Goal: Information Seeking & Learning: Learn about a topic

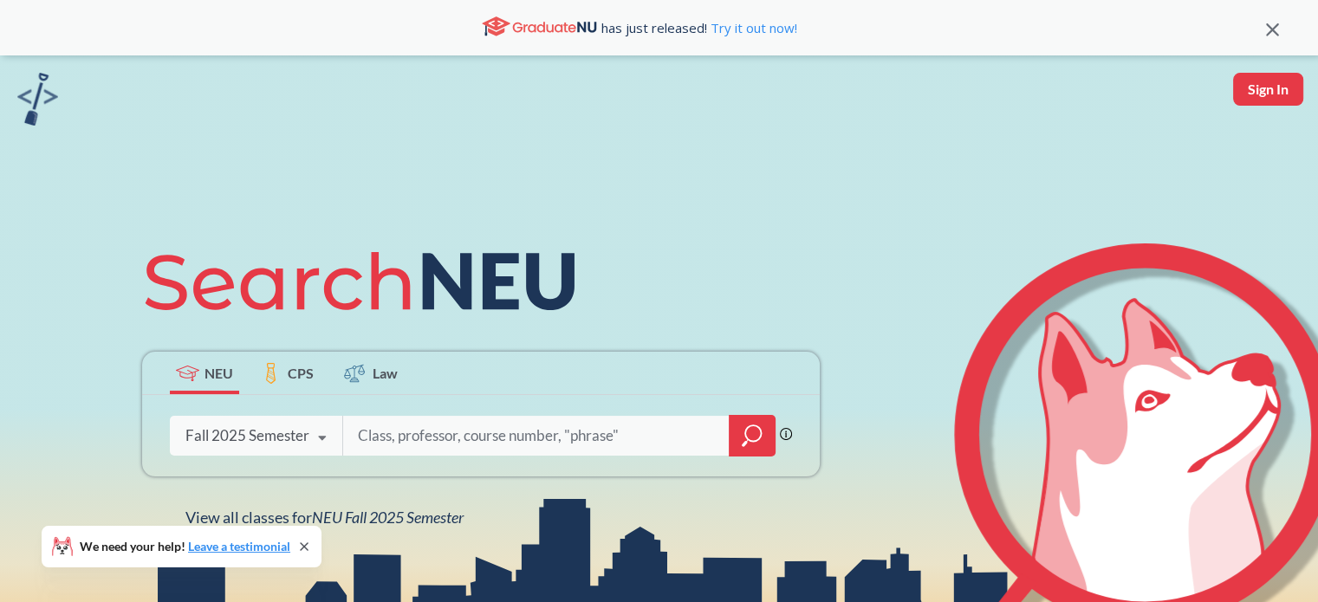
click at [417, 431] on input "search" at bounding box center [536, 436] width 361 height 36
type input "CS2500"
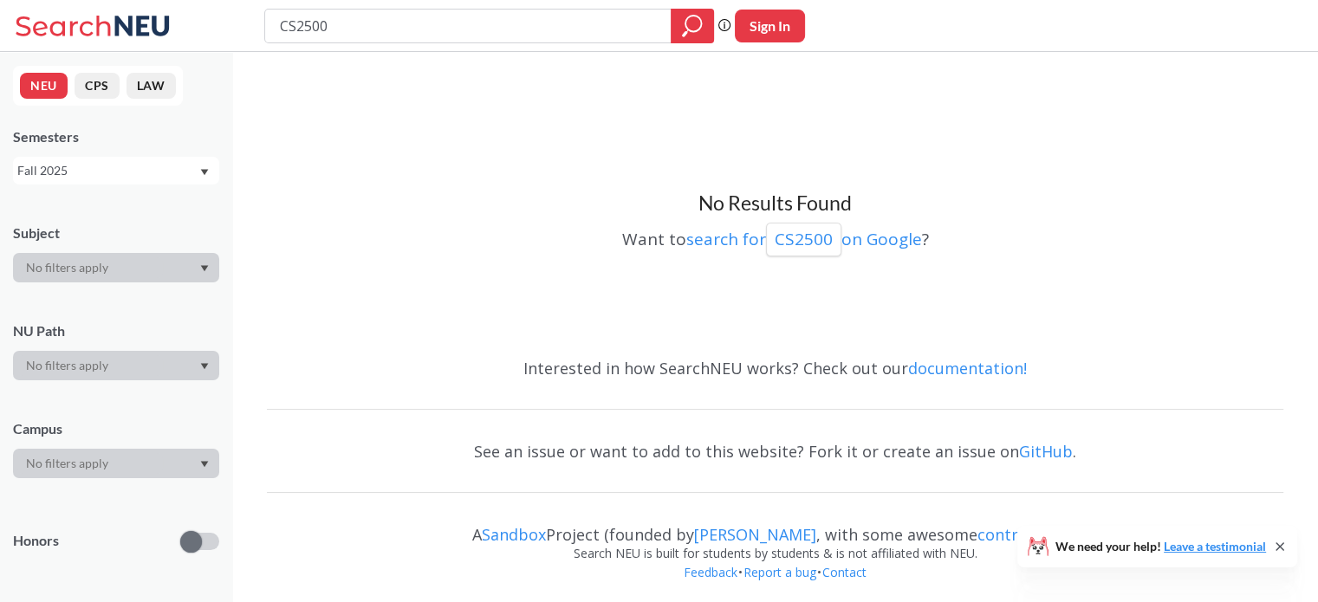
scroll to position [4, 0]
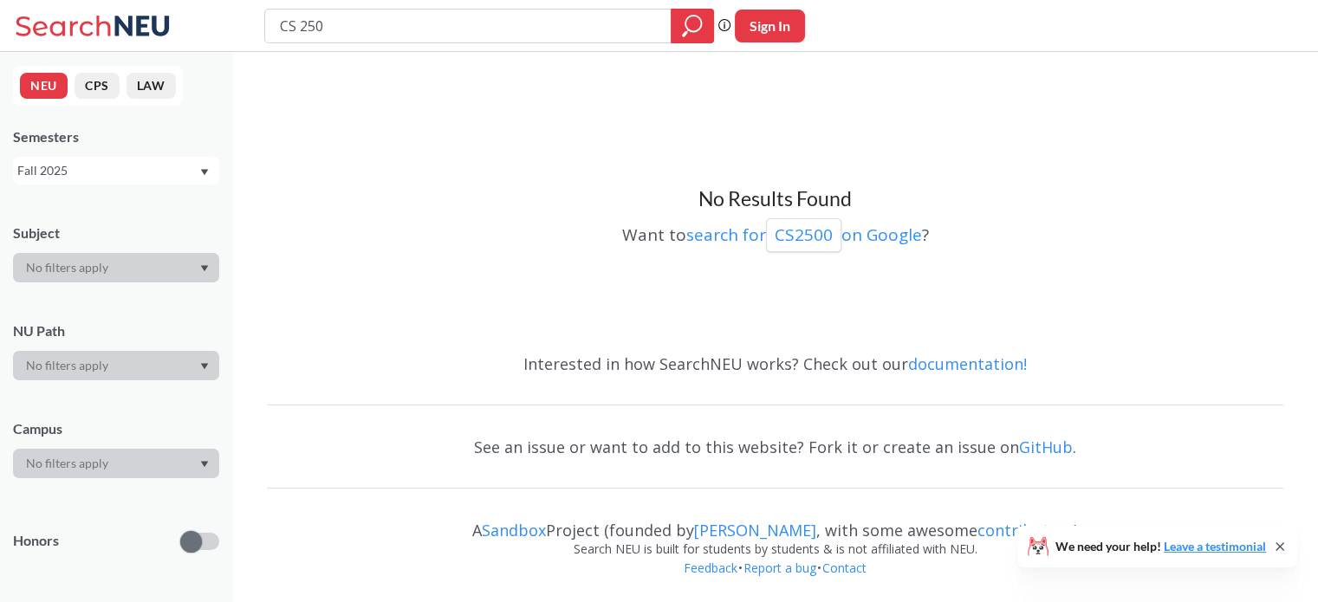
type input "CS 2500"
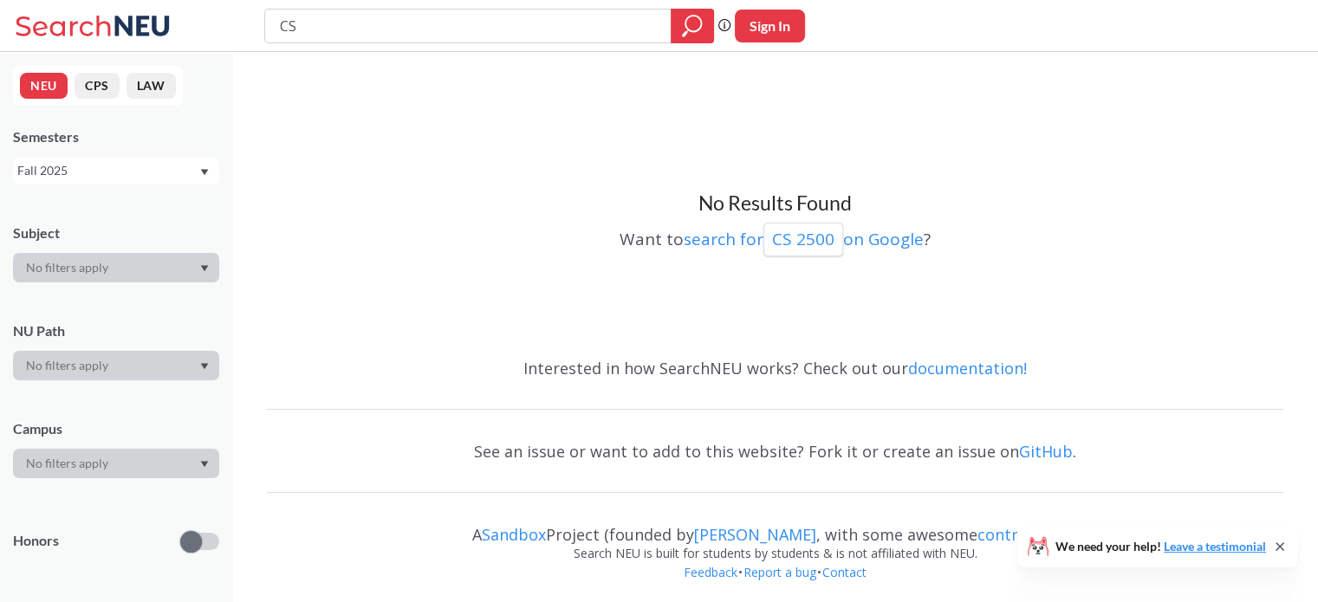
type input "C"
type input "2500"
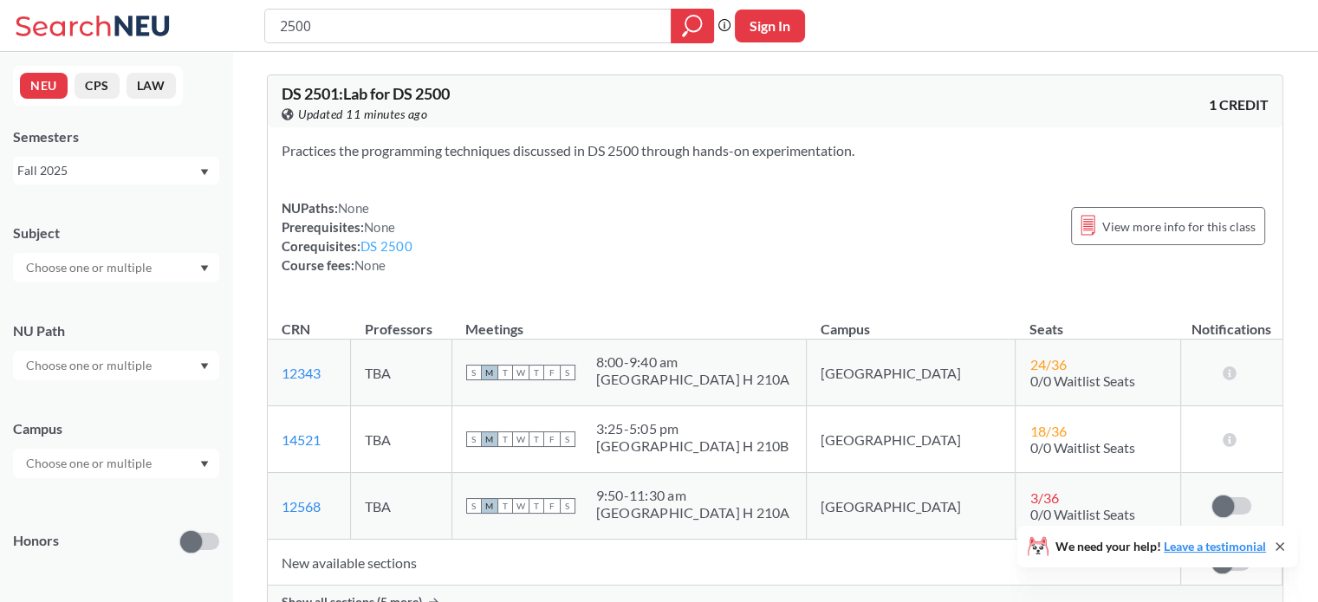
click at [384, 247] on link "DS 2500" at bounding box center [387, 246] width 52 height 16
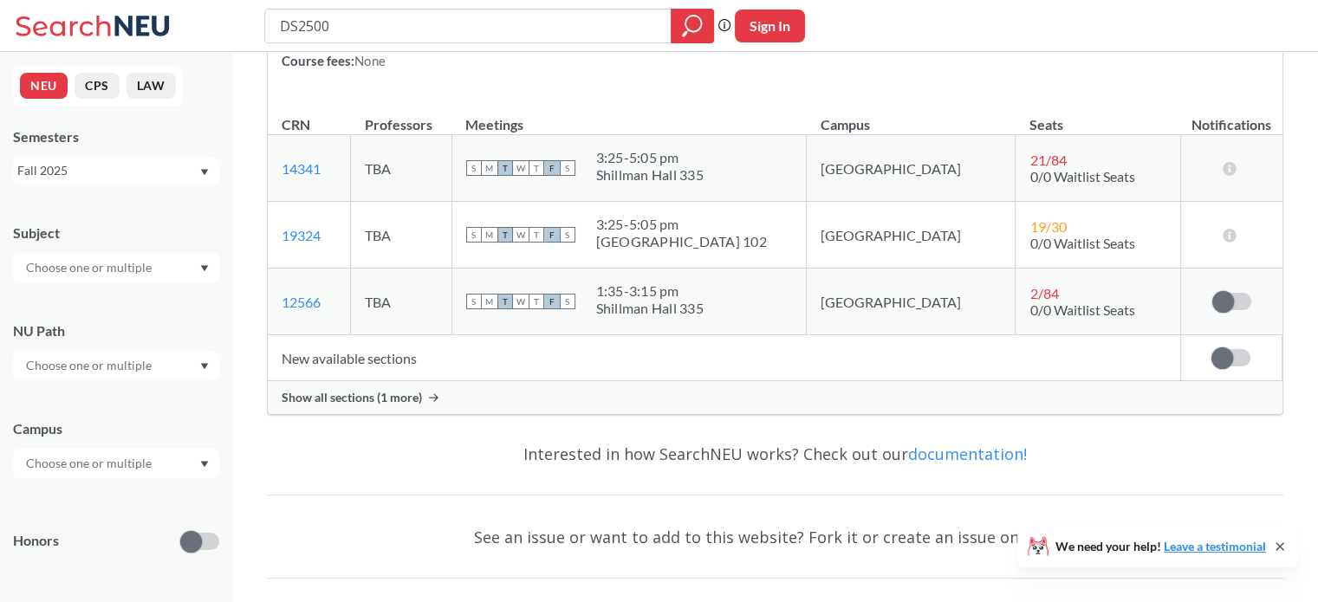
scroll to position [298, 0]
click at [408, 245] on td "TBA" at bounding box center [401, 237] width 101 height 67
click at [169, 266] on div at bounding box center [116, 267] width 206 height 29
click at [403, 31] on input "DS2500" at bounding box center [468, 25] width 380 height 29
type input "D"
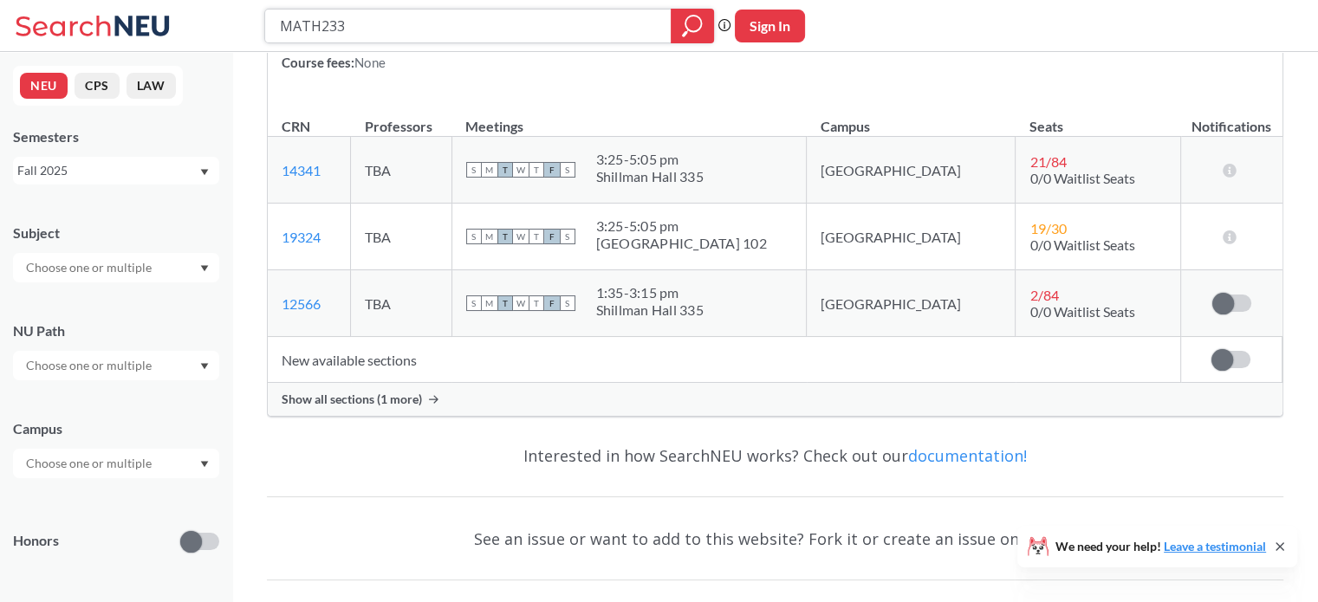
type input "MATH2331"
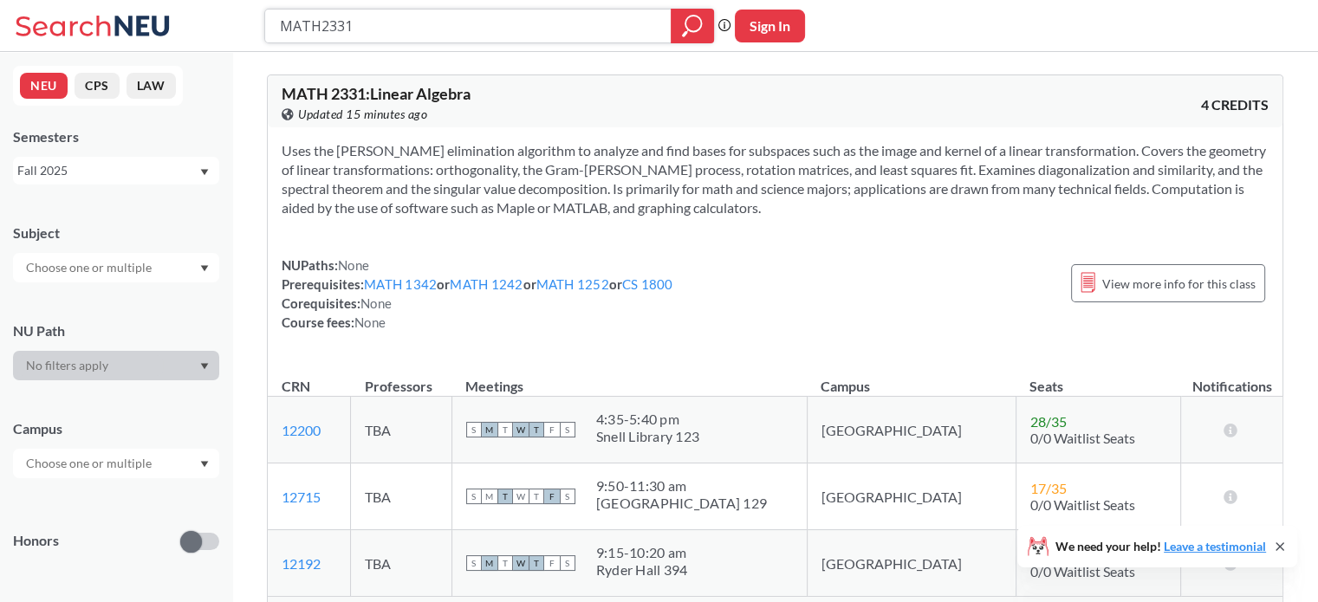
click at [358, 29] on input "MATH2331" at bounding box center [468, 25] width 380 height 29
type input "MATH3527"
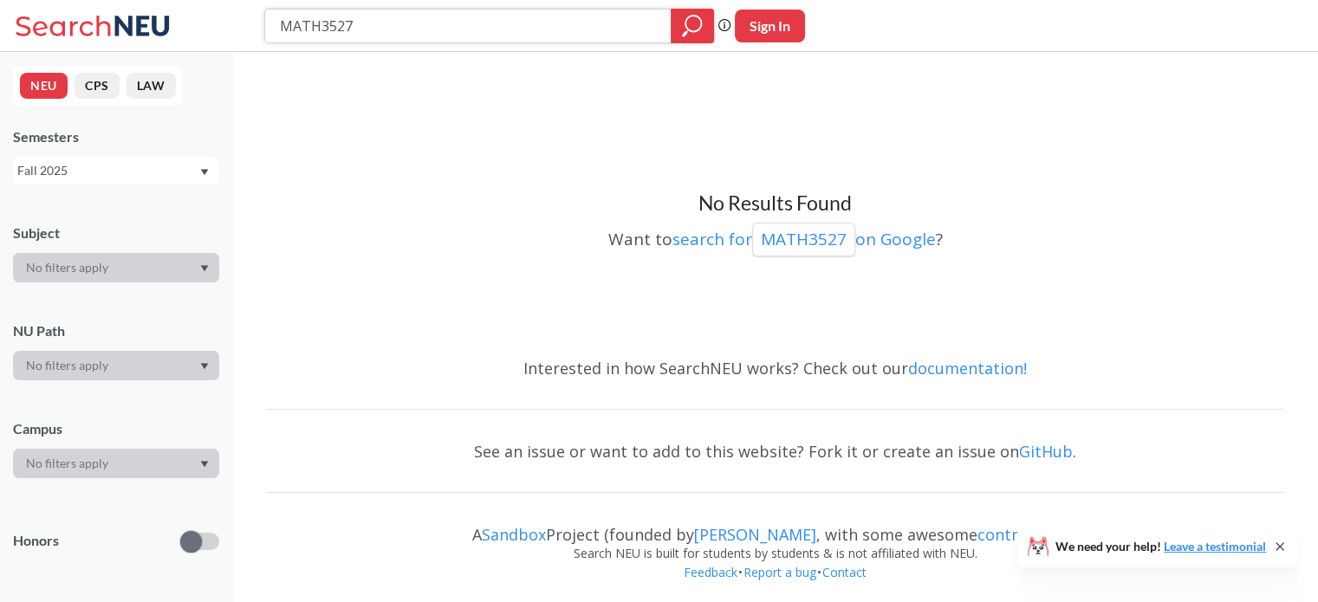
click at [426, 17] on input "MATH3527" at bounding box center [468, 25] width 380 height 29
type input "MATH3175"
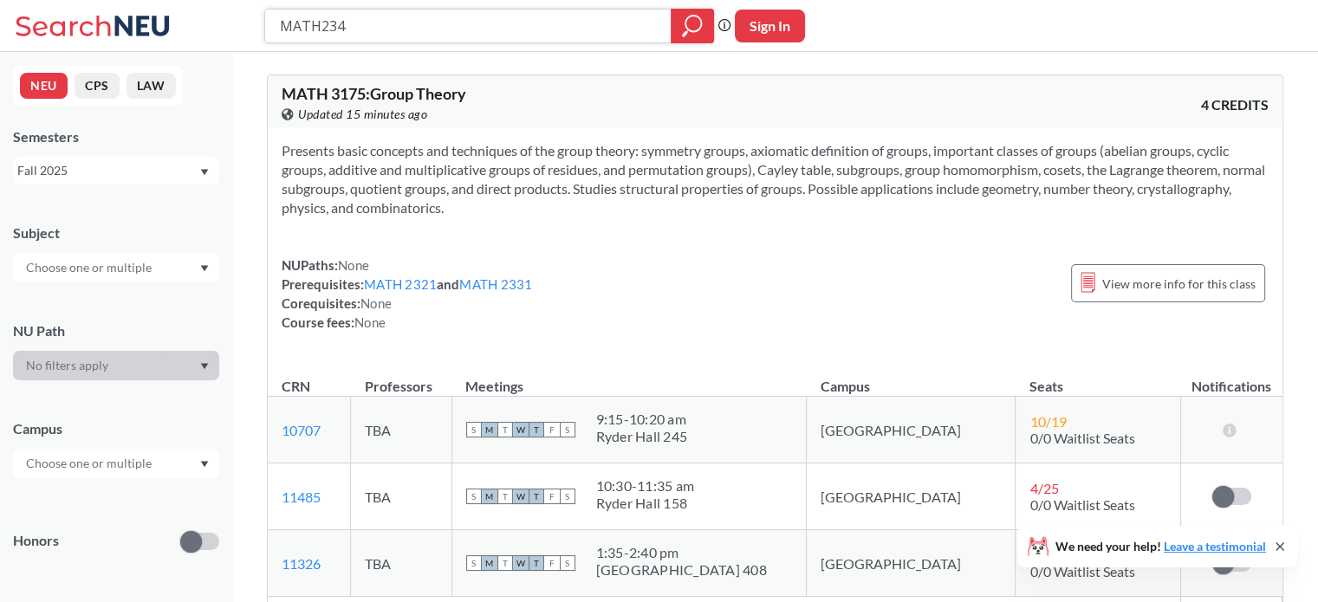
type input "MATH2341"
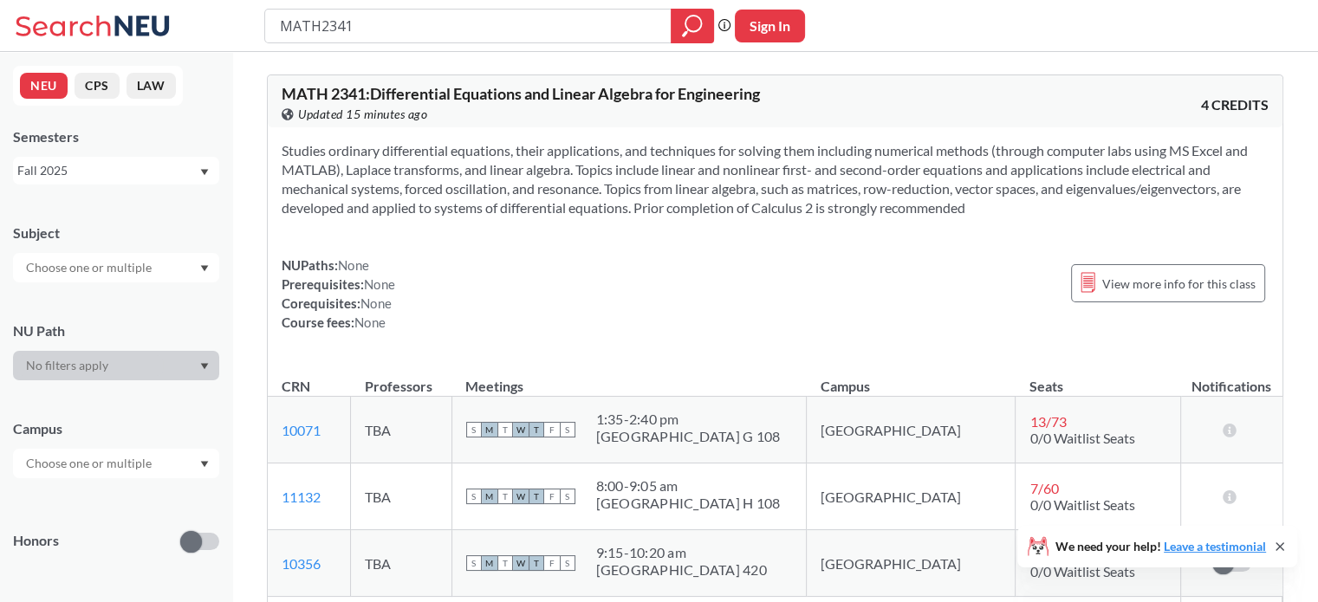
click at [451, 33] on input "MATH2341" at bounding box center [468, 25] width 380 height 29
type input "MATH3081"
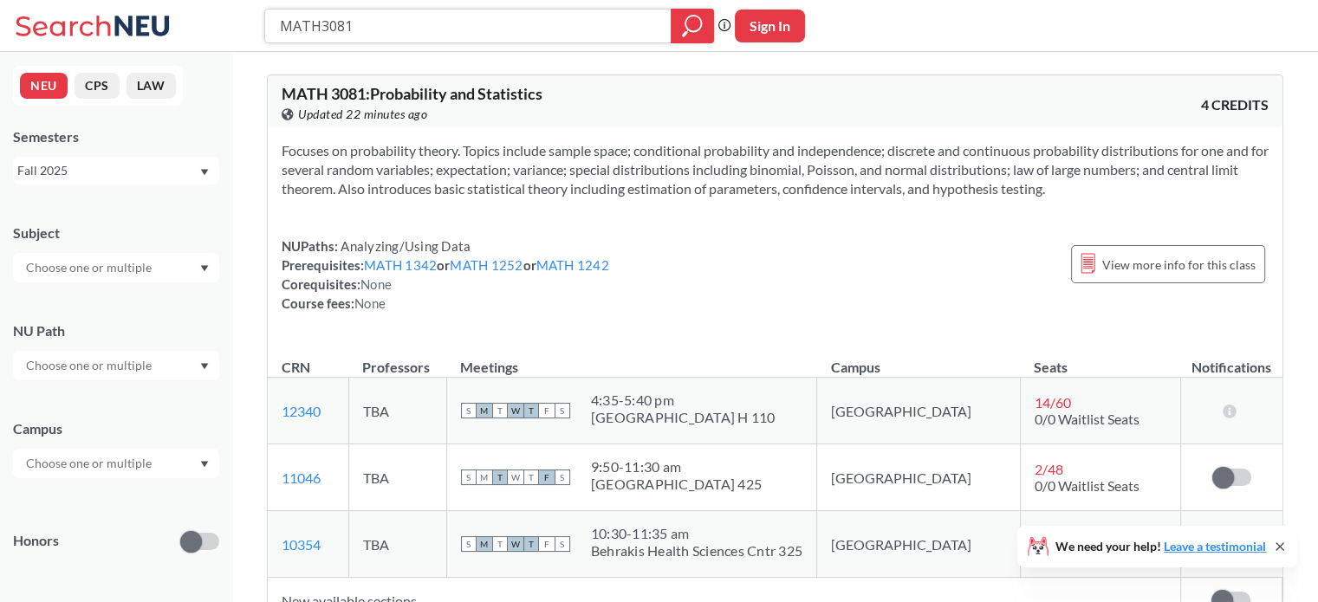
click at [489, 23] on input "MATH3081" at bounding box center [468, 25] width 380 height 29
type input "DS3000"
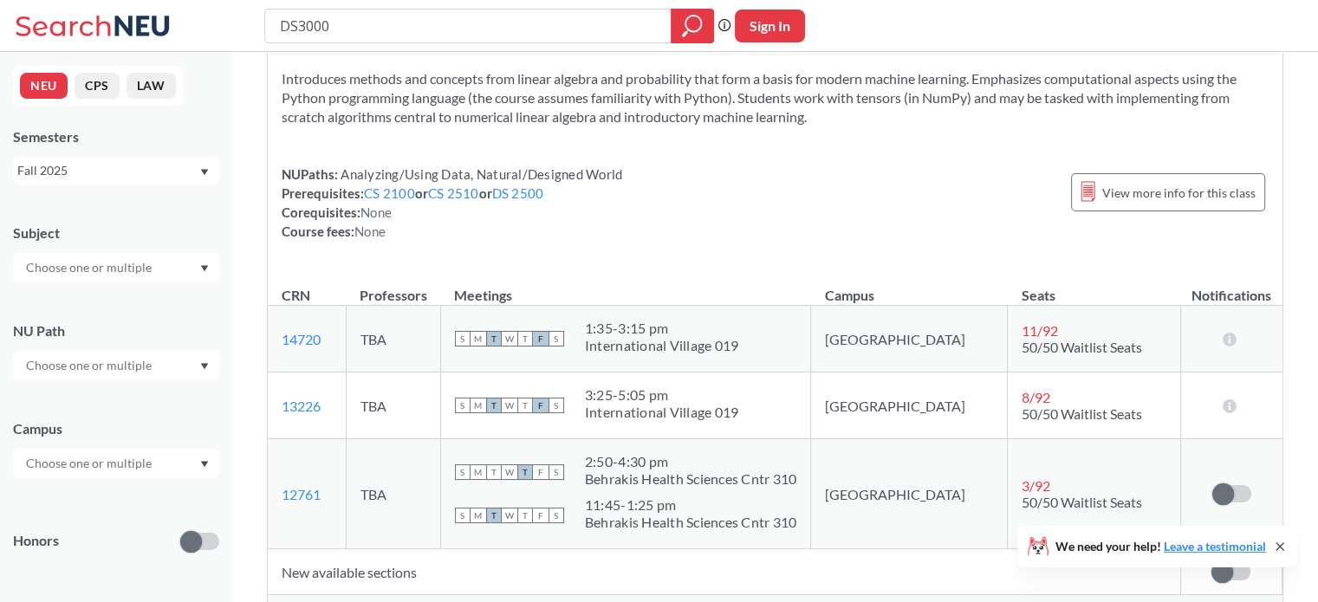
scroll to position [73, 0]
click at [440, 23] on input "DS3000" at bounding box center [468, 25] width 380 height 29
type input "DS4200"
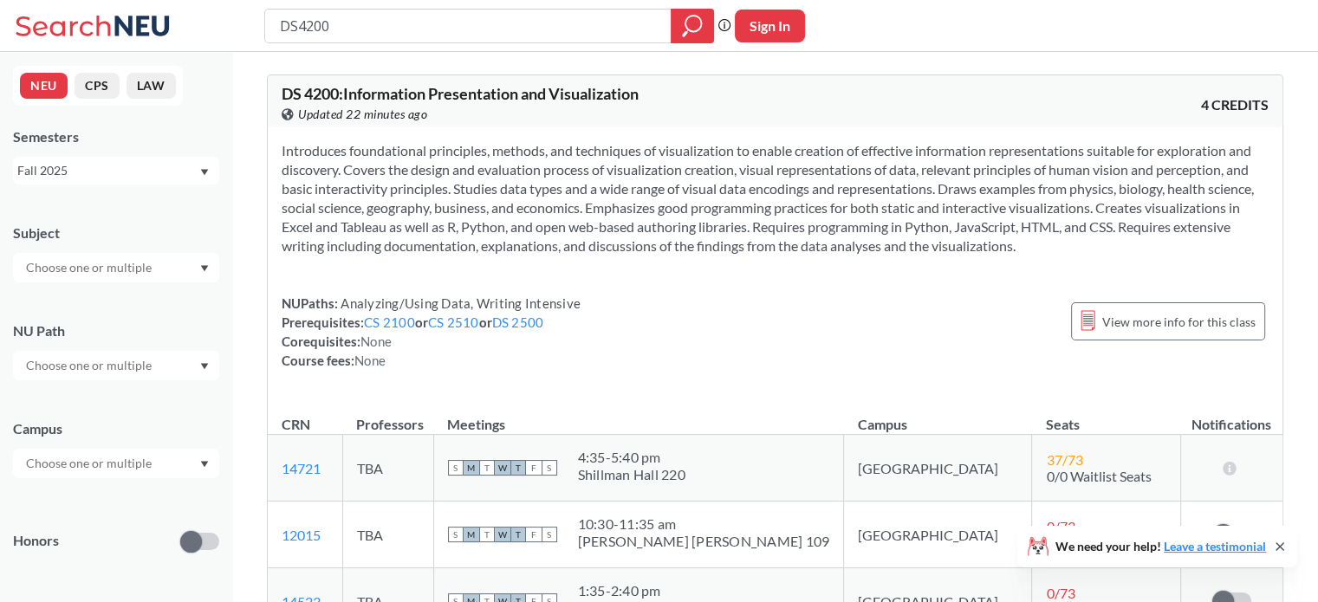
click at [440, 23] on input "DS4200" at bounding box center [468, 25] width 380 height 29
type input "DS4300"
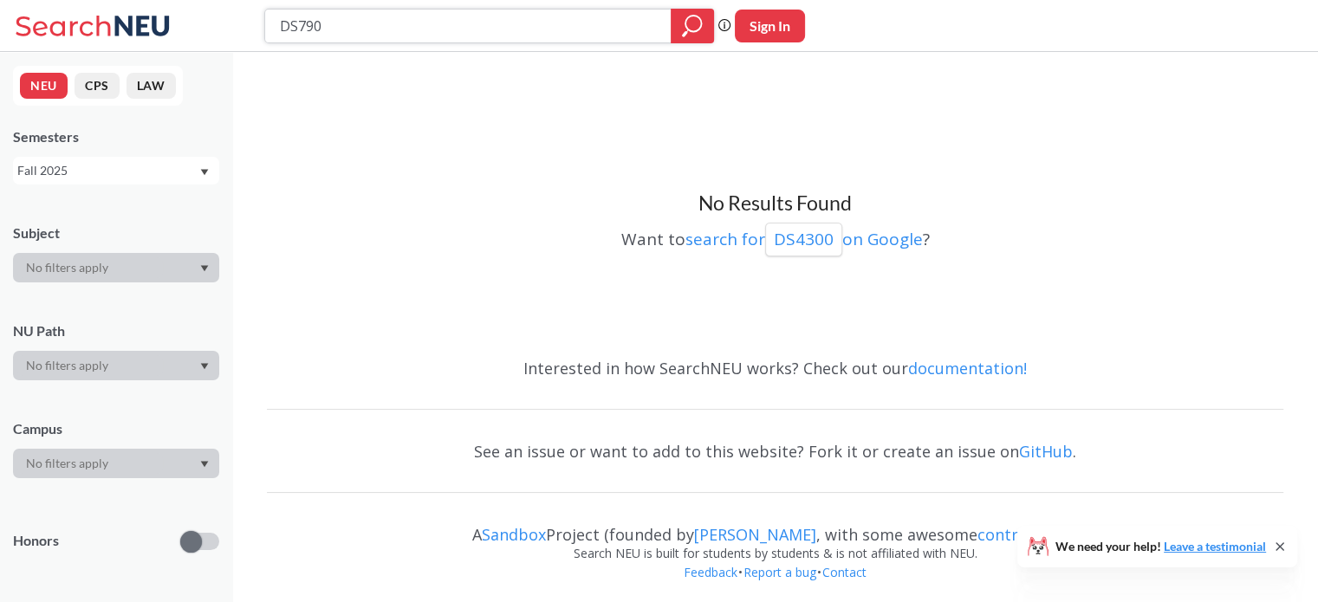
type input "DS7900"
click at [349, 27] on input "DS7900" at bounding box center [468, 25] width 380 height 29
type input "DS7999"
